Goal: Task Accomplishment & Management: Use online tool/utility

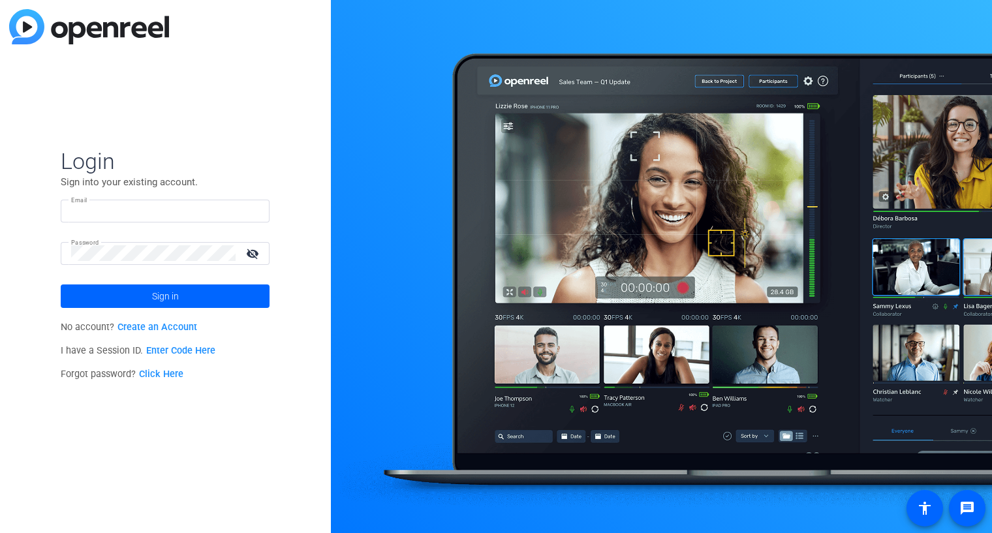
type input "wes.pohl@mnp.ca"
click at [253, 253] on mat-icon "visibility_off" at bounding box center [253, 253] width 31 height 19
click at [166, 352] on link "Enter Code Here" at bounding box center [180, 350] width 69 height 11
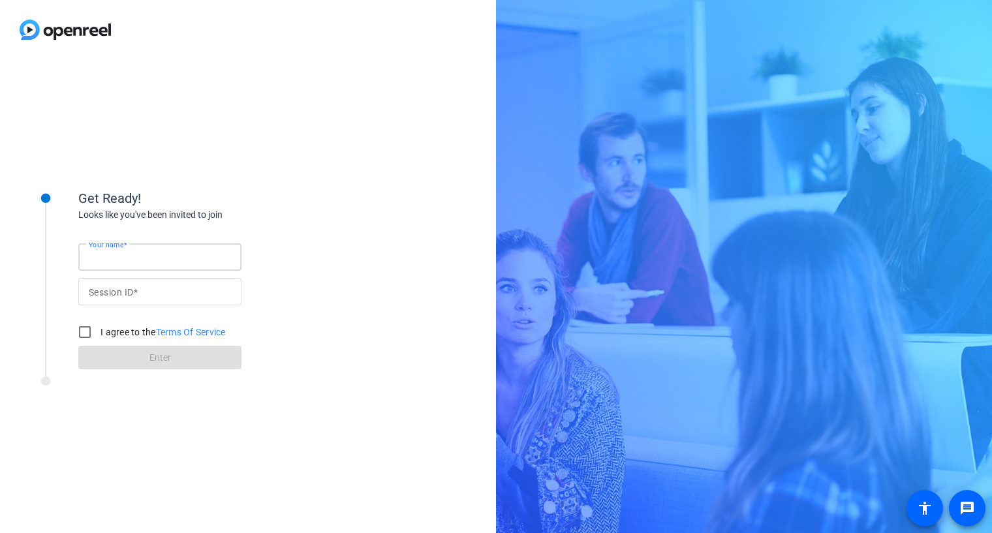
click at [165, 256] on input "Your name" at bounding box center [160, 257] width 142 height 16
type input "Wes Pohl"
click at [146, 294] on input "Session ID" at bounding box center [160, 292] width 142 height 16
type input "[PERSON_NAME]"
click at [84, 332] on input "I agree to the Terms Of Service" at bounding box center [85, 332] width 26 height 26
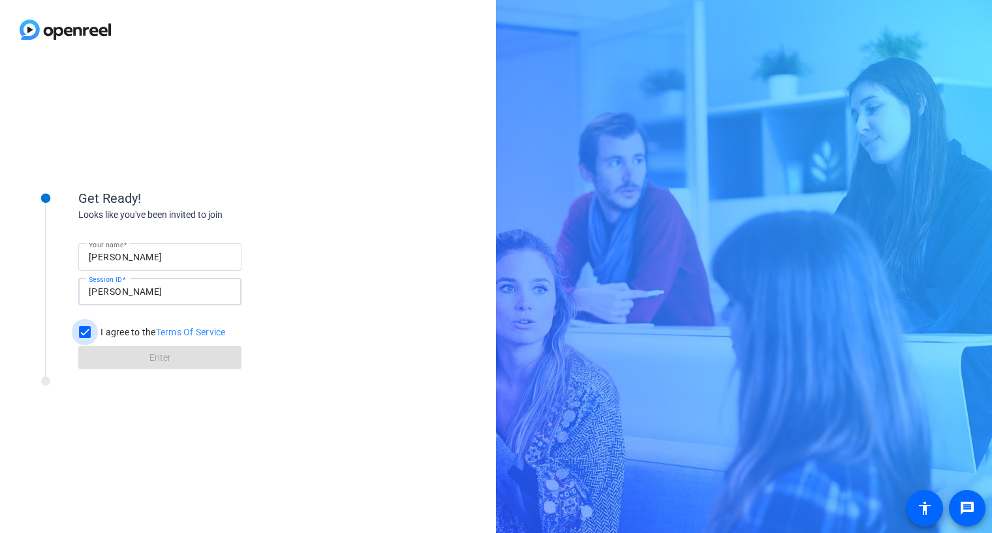
checkbox input "true"
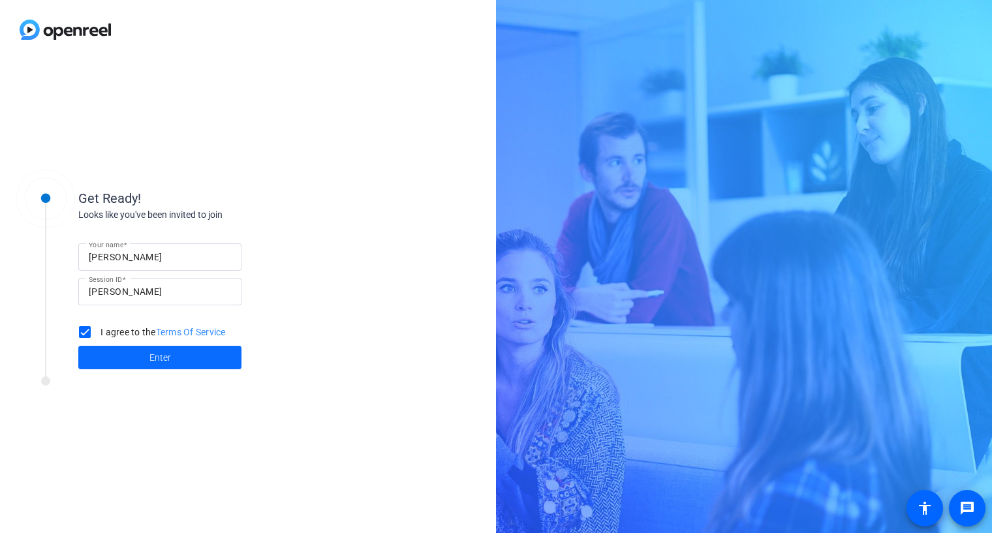
click at [155, 357] on span "Enter" at bounding box center [161, 358] width 22 height 14
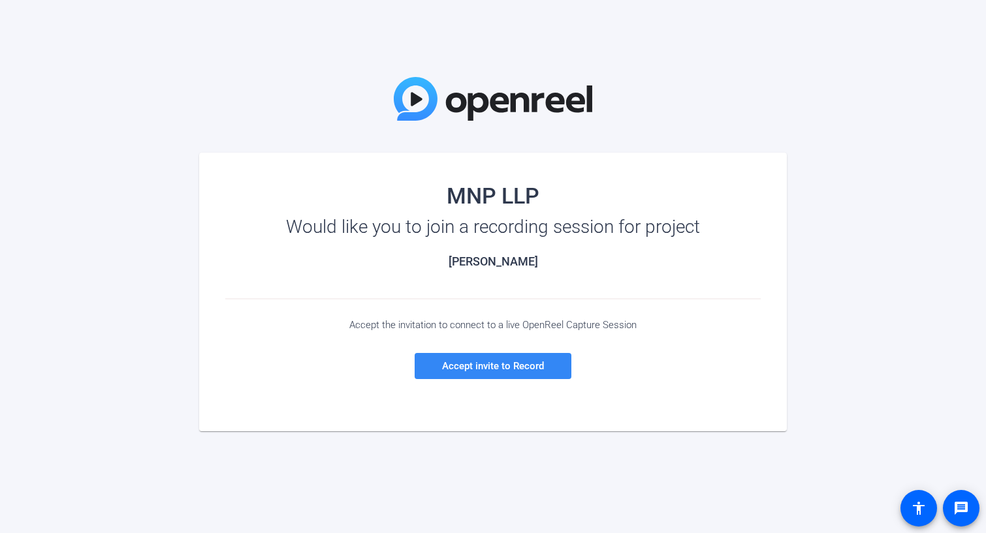
click at [497, 367] on span "Accept invite to Record" at bounding box center [493, 366] width 102 height 12
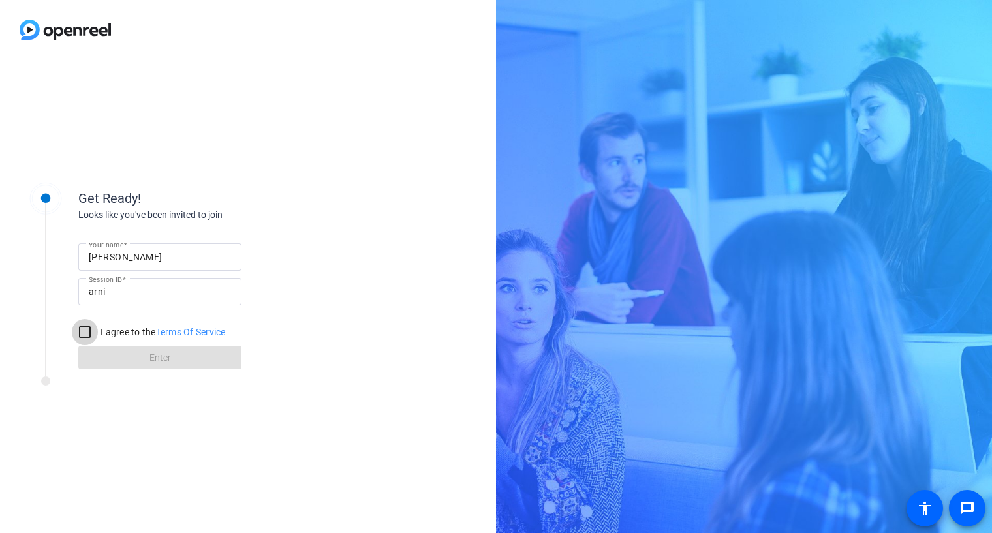
click at [85, 332] on input "I agree to the Terms Of Service" at bounding box center [85, 332] width 26 height 26
checkbox input "true"
drag, startPoint x: 136, startPoint y: 355, endPoint x: 135, endPoint y: 400, distance: 44.4
click at [135, 400] on div "Get Ready! Looks like you've been invited to join Your name [PERSON_NAME] Sessi…" at bounding box center [176, 296] width 326 height 261
click at [152, 357] on span "Enter" at bounding box center [161, 358] width 22 height 14
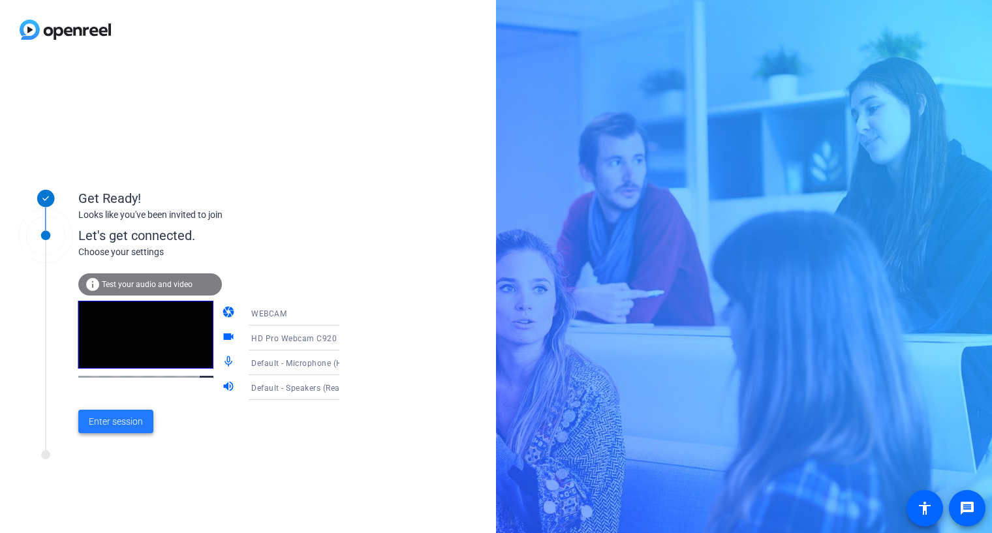
click at [122, 422] on span "Enter session" at bounding box center [116, 422] width 54 height 14
